Goal: Check status: Check status

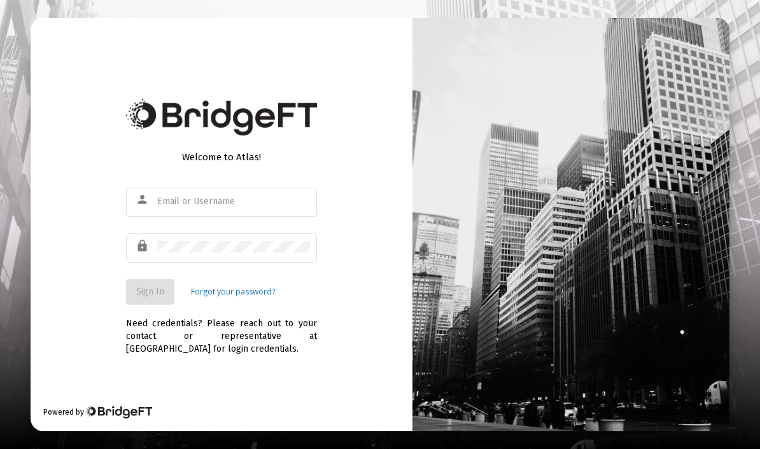
scroll to position [52, 0]
click at [224, 190] on div at bounding box center [233, 201] width 153 height 31
type input "[EMAIL_ADDRESS][DOMAIN_NAME]"
click at [146, 286] on span "Sign In" at bounding box center [150, 291] width 28 height 11
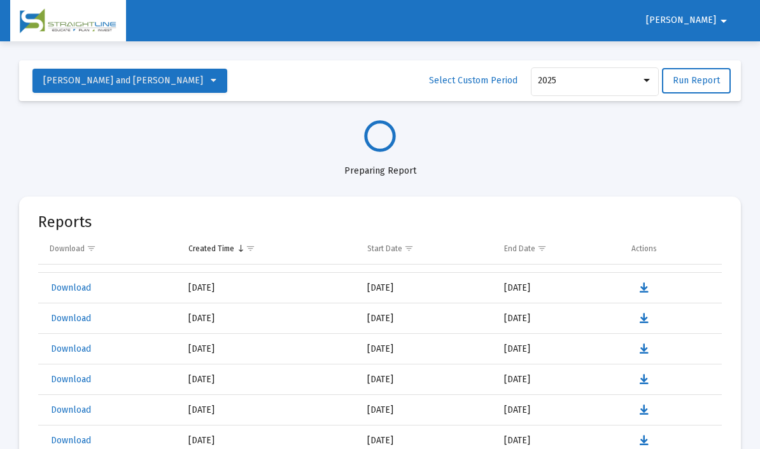
scroll to position [8, 0]
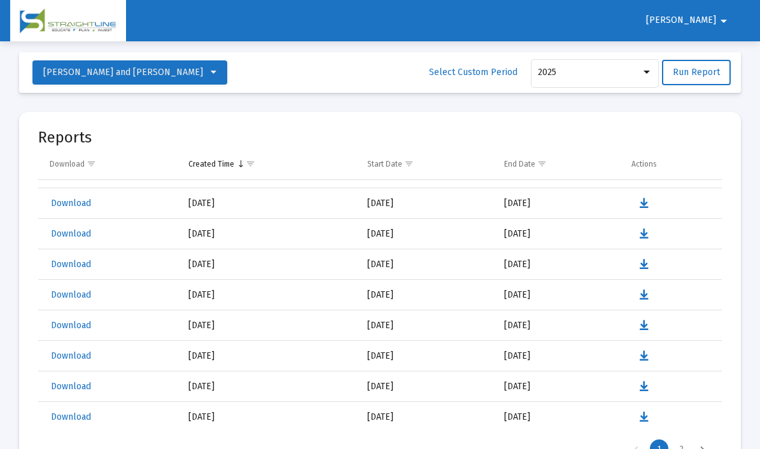
click at [352, 397] on td "[DATE]" at bounding box center [268, 387] width 179 height 31
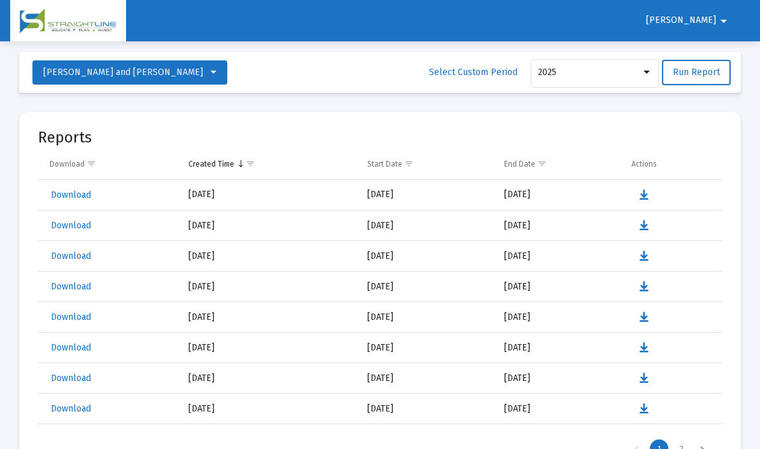
scroll to position [0, 0]
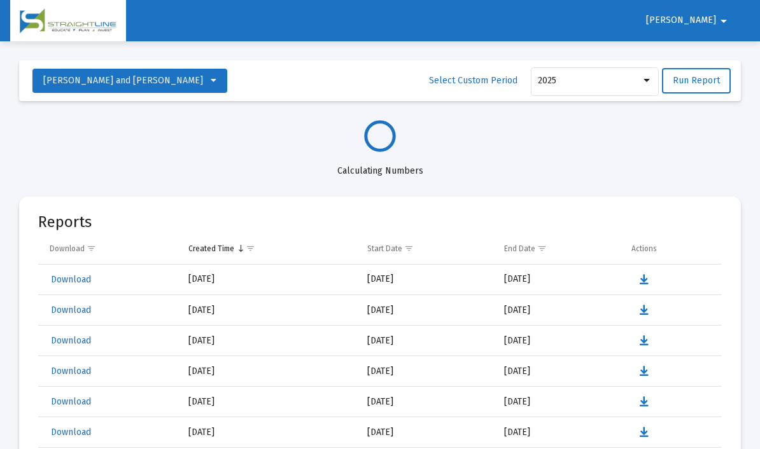
click at [701, 81] on span "Run Report" at bounding box center [696, 80] width 47 height 11
select select "View all"
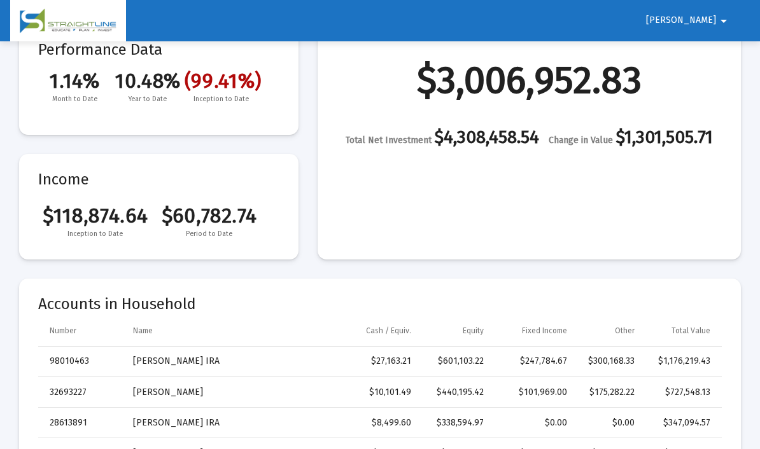
scroll to position [167, 0]
click at [311, 366] on td "[PERSON_NAME] IRA" at bounding box center [230, 361] width 213 height 31
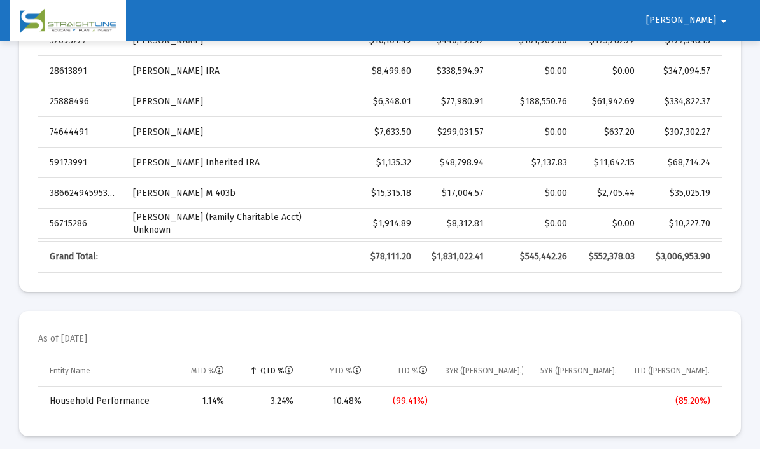
scroll to position [568, 0]
